Goal: Task Accomplishment & Management: Use online tool/utility

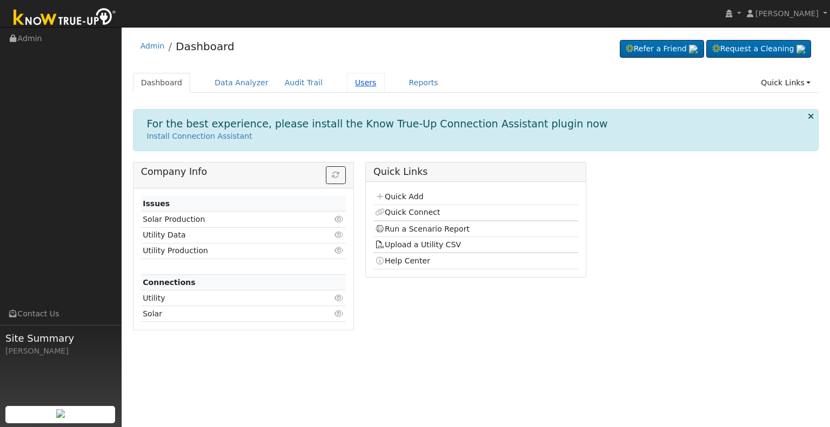
click at [347, 78] on link "Users" at bounding box center [366, 83] width 38 height 20
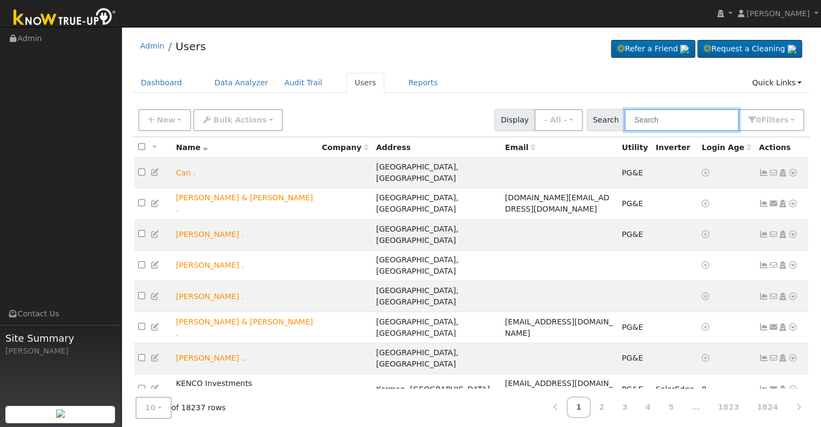
click at [665, 118] on input "text" at bounding box center [682, 120] width 114 height 22
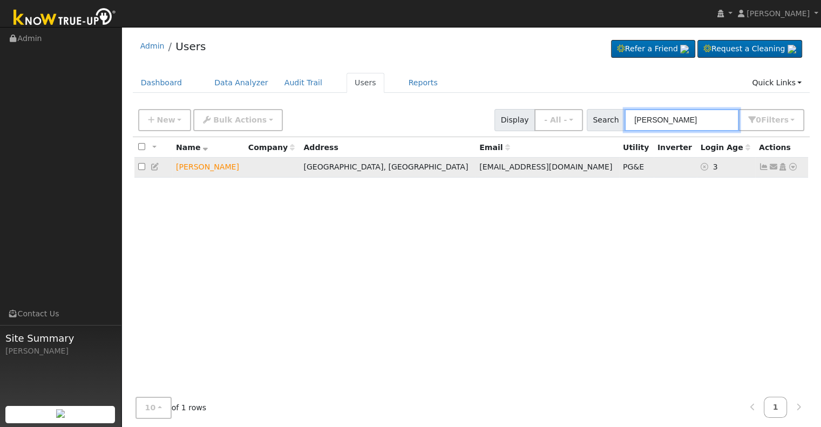
type input "[PERSON_NAME]"
click at [793, 170] on icon at bounding box center [793, 167] width 10 height 8
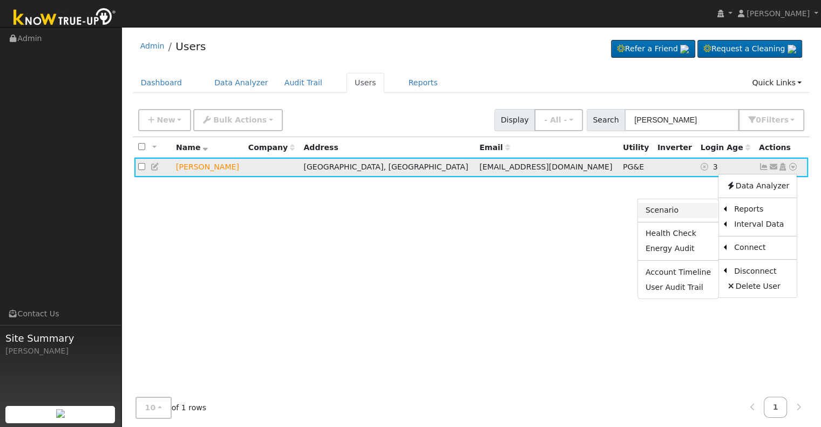
click at [675, 209] on link "Scenario" at bounding box center [678, 210] width 80 height 15
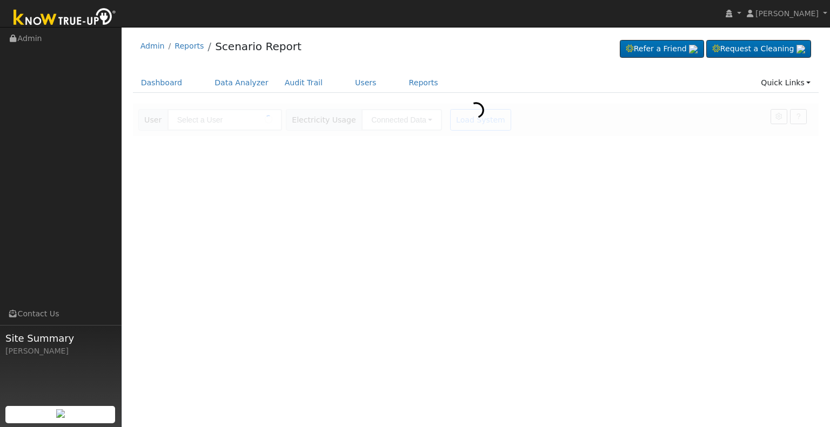
type input "Carie Wingert"
type input "[PERSON_NAME]"
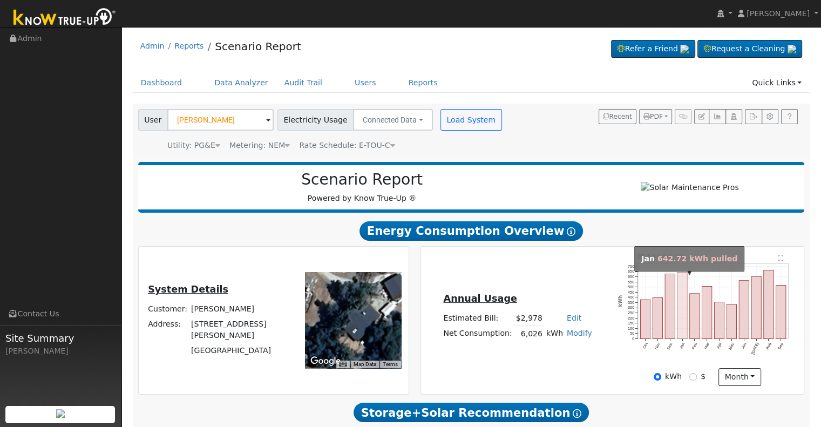
click at [685, 303] on rect "onclick=""" at bounding box center [683, 305] width 10 height 66
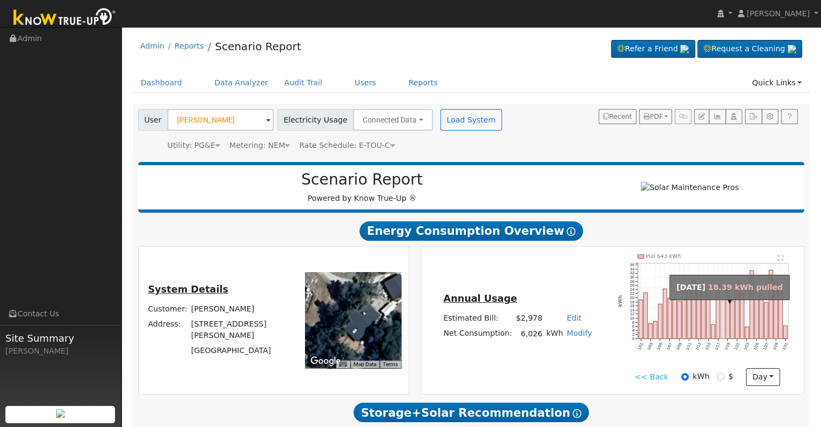
click at [723, 318] on rect "onclick=""" at bounding box center [724, 320] width 4 height 38
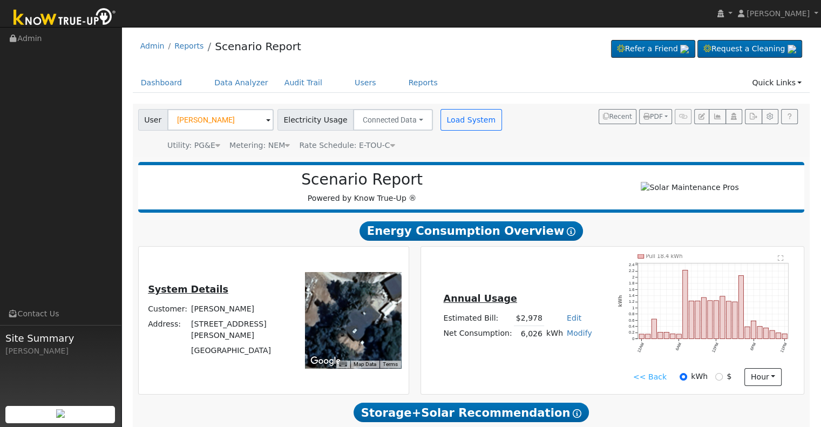
click at [647, 383] on link "<< Back" at bounding box center [649, 377] width 33 height 11
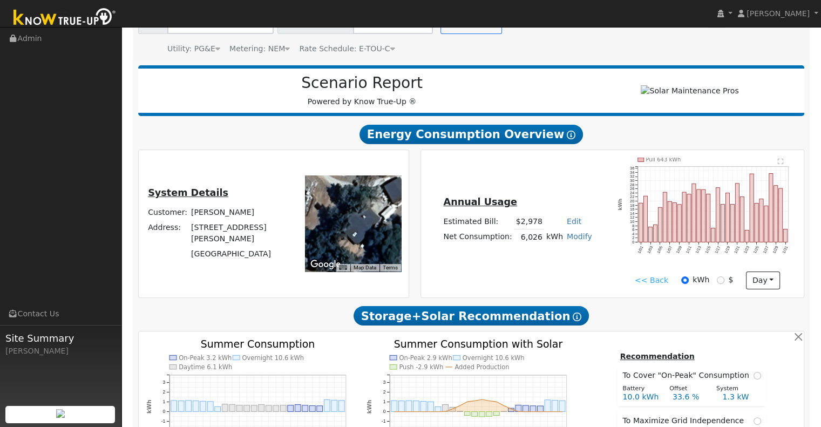
scroll to position [96, 0]
